Goal: Task Accomplishment & Management: Manage account settings

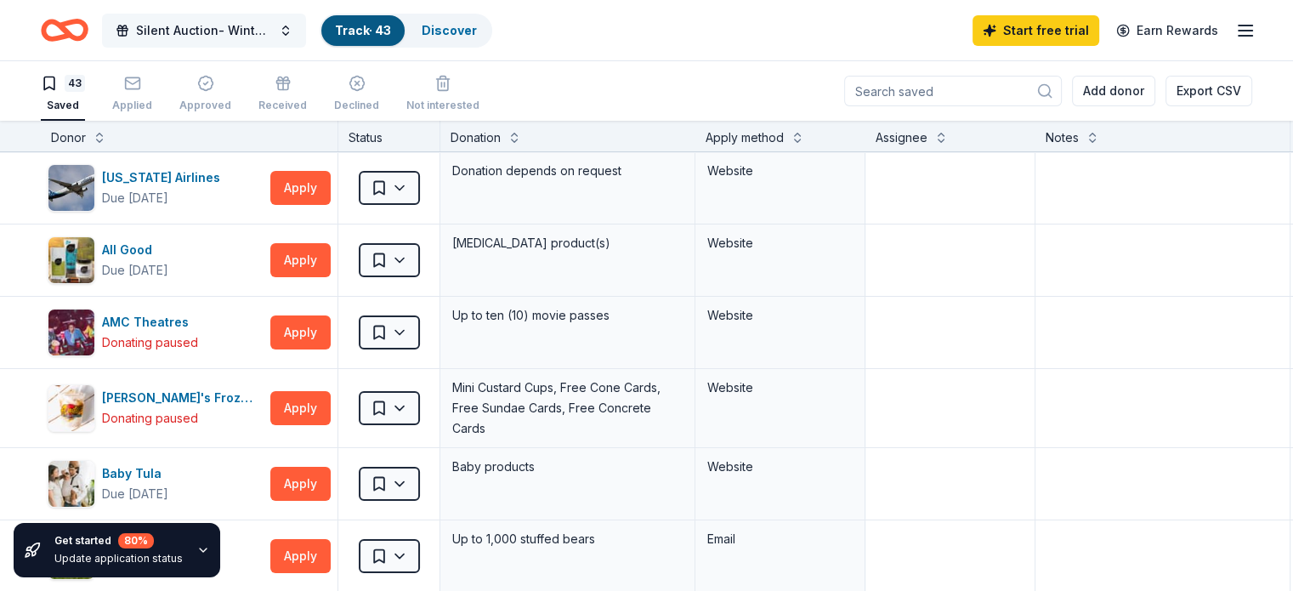
click at [306, 24] on button "Silent Auction- Winter Wonderland" at bounding box center [204, 31] width 204 height 34
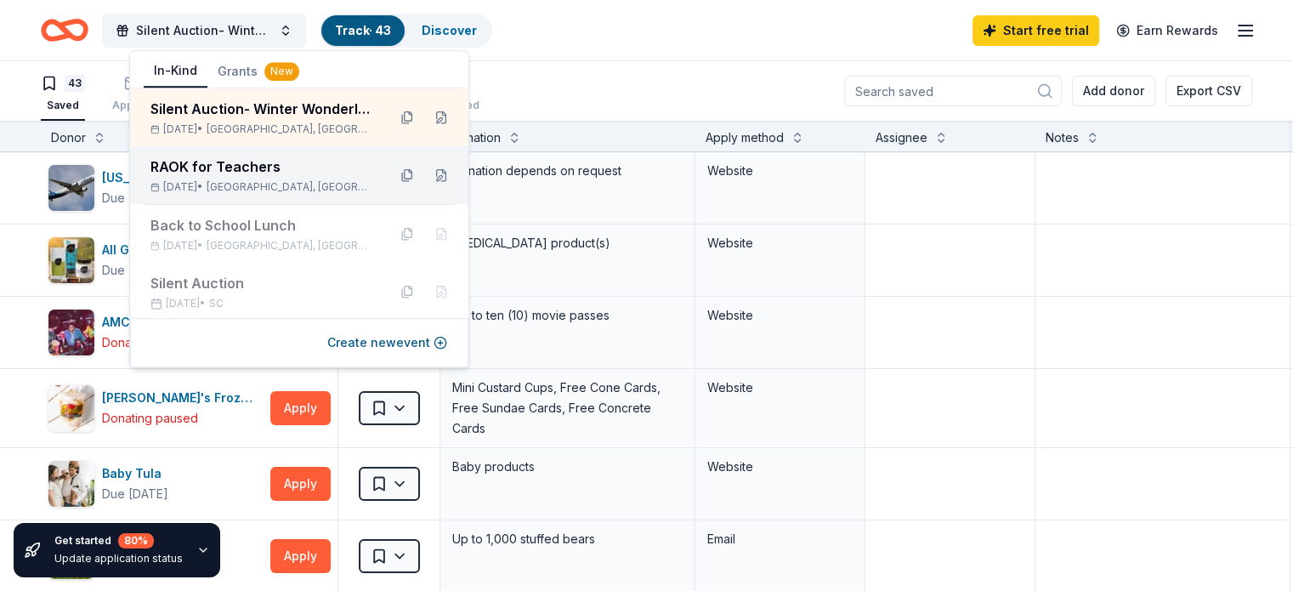
click at [246, 166] on div "RAOK for Teachers" at bounding box center [261, 166] width 223 height 20
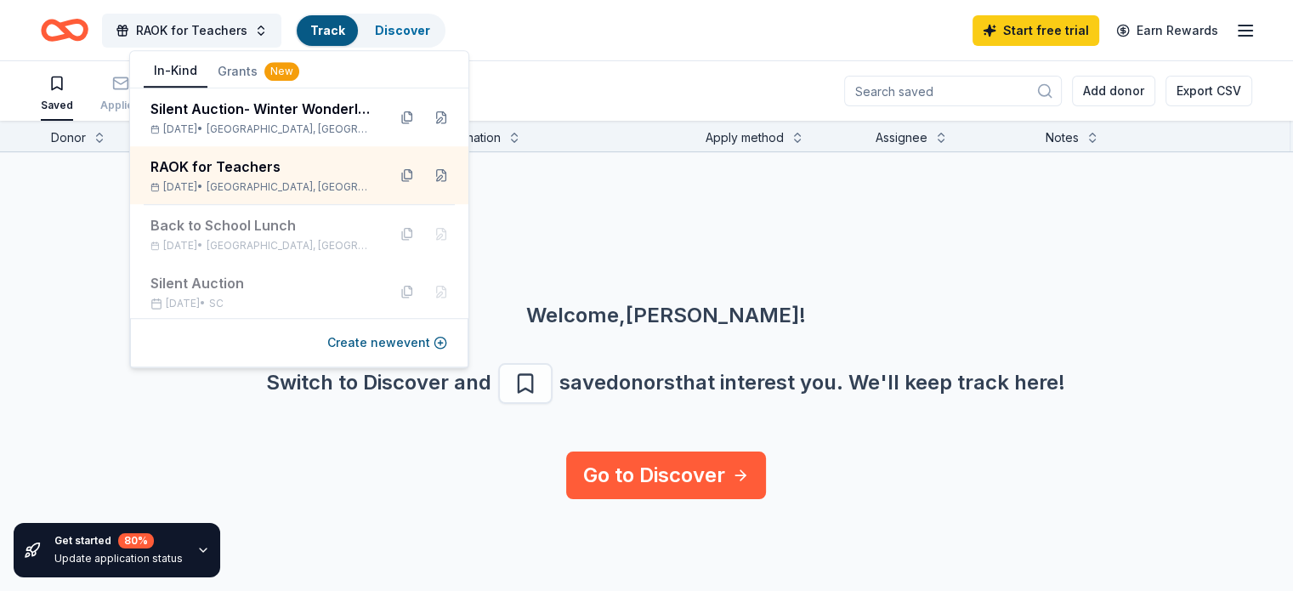
click at [540, 251] on div "Welcome, [PERSON_NAME] ! Switch to Discover and save donors that interest you. …" at bounding box center [666, 301] width 1293 height 299
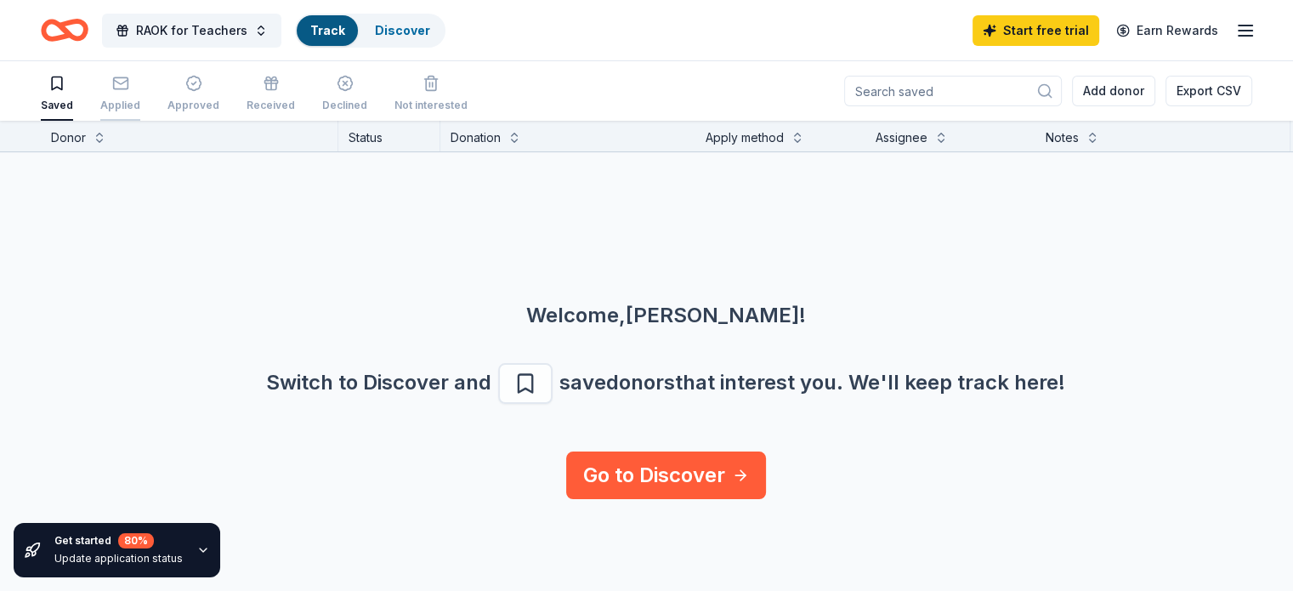
click at [140, 105] on div "Applied" at bounding box center [120, 106] width 40 height 14
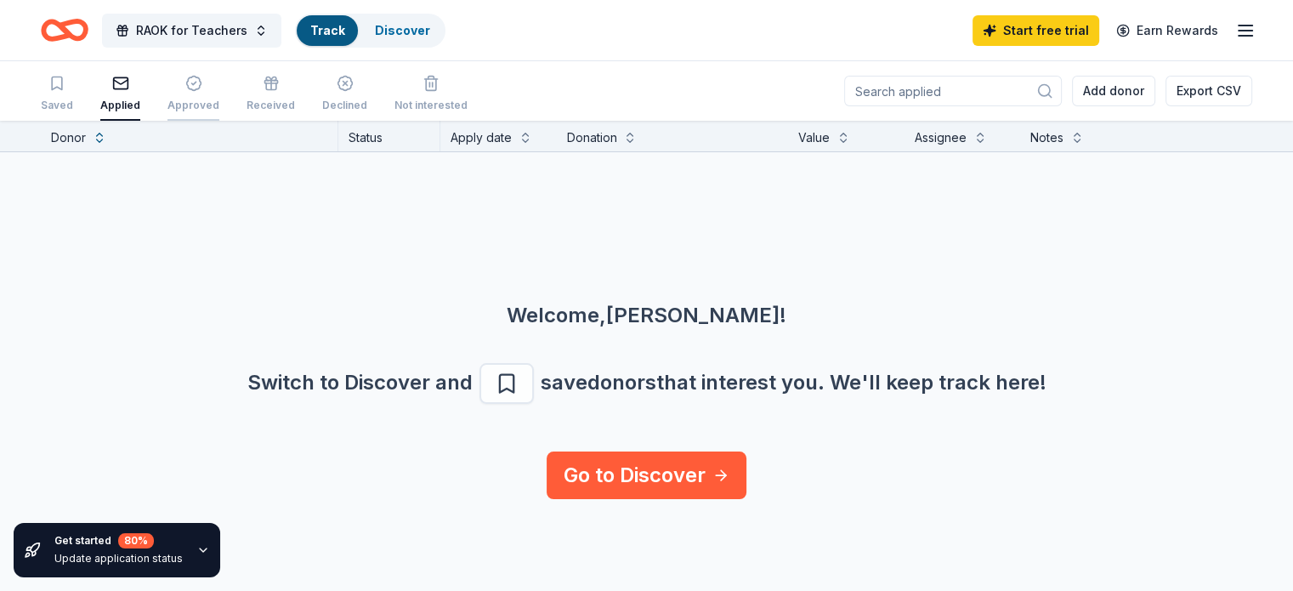
click at [201, 99] on div "Approved" at bounding box center [193, 106] width 52 height 14
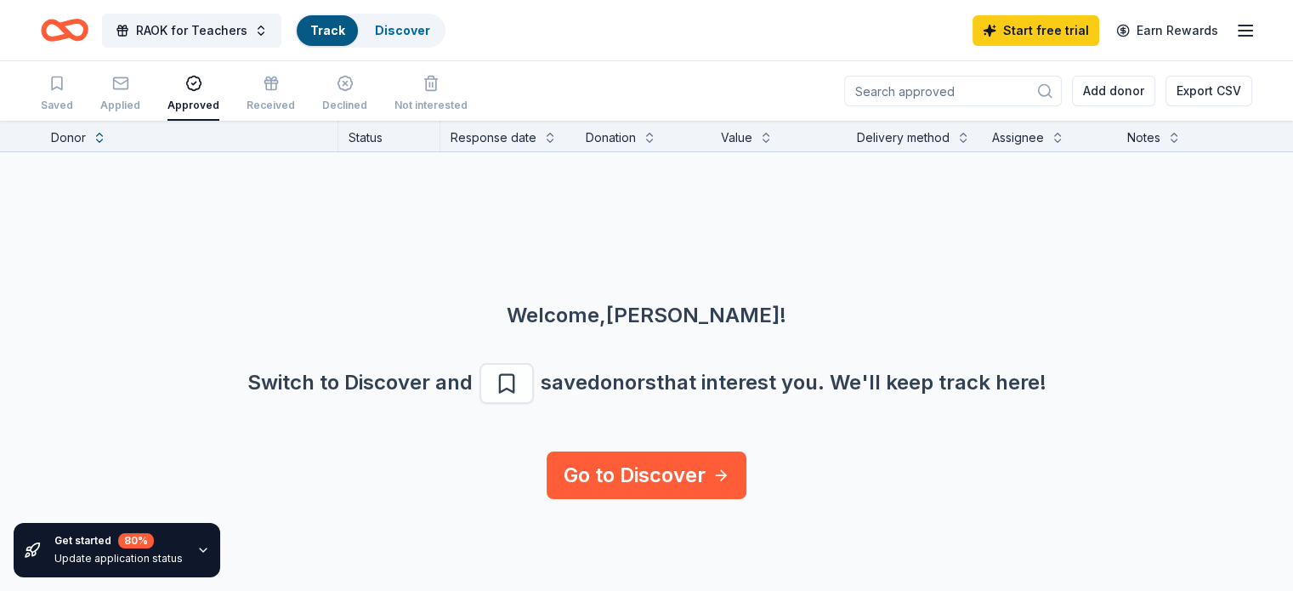
click at [327, 102] on div "Saved Applied Approved Received Declined Not interested" at bounding box center [254, 94] width 427 height 53
click at [295, 100] on div "Received" at bounding box center [271, 106] width 48 height 14
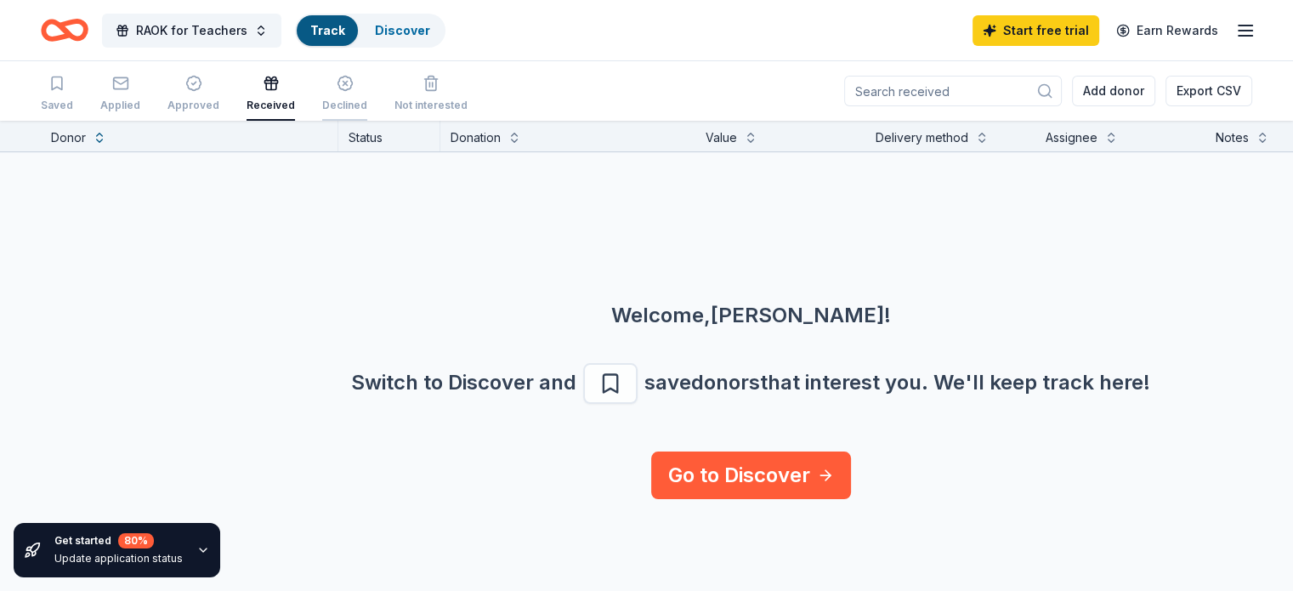
click at [360, 104] on div "Declined" at bounding box center [344, 106] width 45 height 14
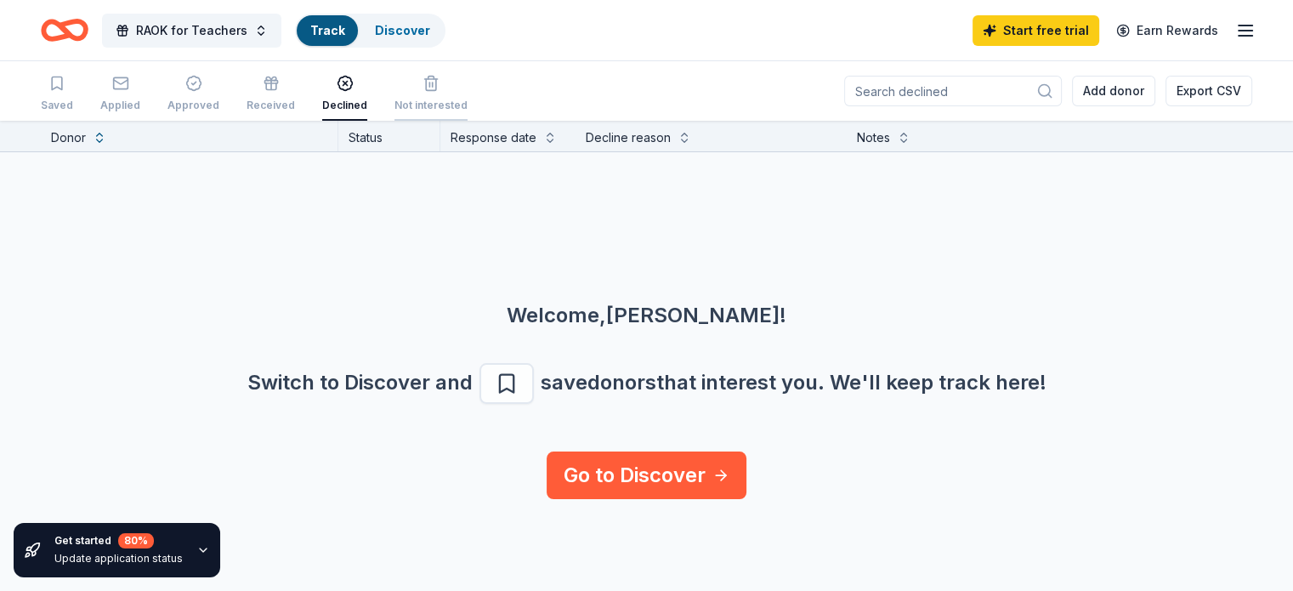
click at [445, 103] on div "Not interested" at bounding box center [430, 106] width 73 height 14
